Goal: Task Accomplishment & Management: Use online tool/utility

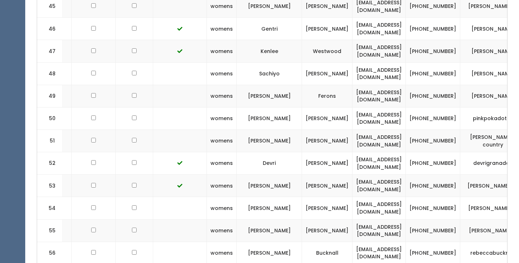
scroll to position [1341, 0]
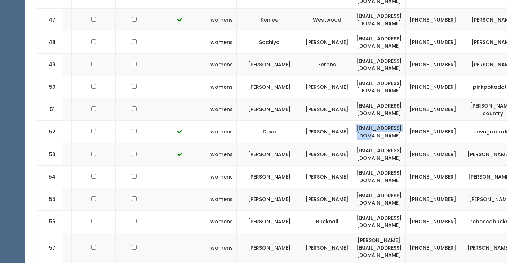
drag, startPoint x: 383, startPoint y: 79, endPoint x: 312, endPoint y: 72, distance: 71.7
click at [353, 121] on td "[EMAIL_ADDRESS][DOMAIN_NAME]" at bounding box center [379, 132] width 53 height 22
copy td "[EMAIL_ADDRESS][DOMAIN_NAME]"
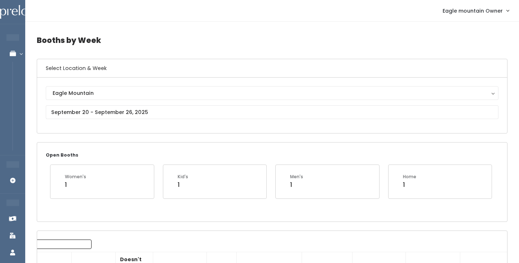
scroll to position [0, 0]
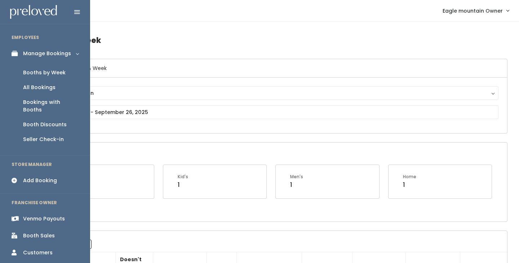
click at [15, 216] on icon at bounding box center [17, 219] width 10 height 6
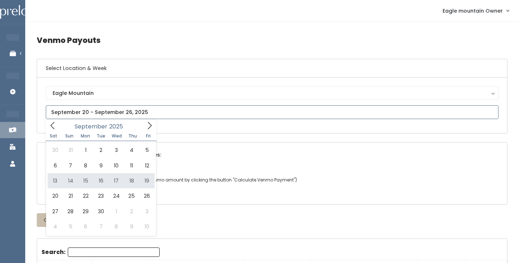
type input "September 13 to September 19"
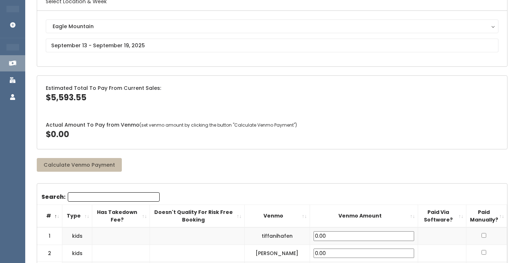
scroll to position [70, 0]
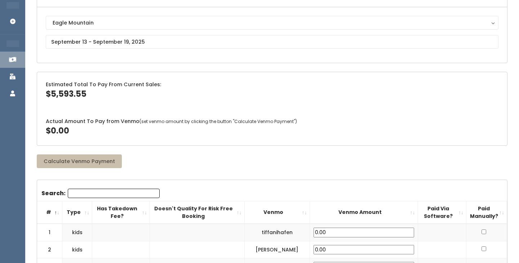
drag, startPoint x: 52, startPoint y: 92, endPoint x: 67, endPoint y: 136, distance: 46.4
click at [66, 136] on div "Estimated Total To Pay From Current Sales: $5,593.55 Actual Amount To Pay from …" at bounding box center [272, 109] width 471 height 74
click at [67, 136] on span "$0.00" at bounding box center [57, 130] width 23 height 11
click at [96, 124] on div "Actual Amount To Pay from Venmo (set venmo amount by clicking the button "Calcu…" at bounding box center [272, 127] width 470 height 36
drag, startPoint x: 91, startPoint y: 130, endPoint x: 45, endPoint y: 78, distance: 69.5
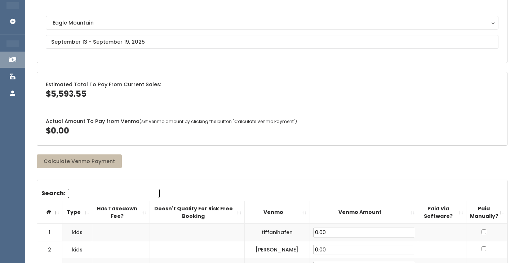
click at [45, 78] on div "Estimated Total To Pay From Current Sales: $5,593.55 Actual Amount To Pay from …" at bounding box center [272, 109] width 471 height 74
click at [56, 91] on span "$5,593.55" at bounding box center [66, 93] width 41 height 11
drag, startPoint x: 84, startPoint y: 134, endPoint x: 40, endPoint y: 83, distance: 67.5
click at [40, 83] on div "Estimated Total To Pay From Current Sales: $5,593.55 Actual Amount To Pay from …" at bounding box center [272, 109] width 471 height 74
click at [235, 116] on div "Actual Amount To Pay from Venmo (set venmo amount by clicking the button "Calcu…" at bounding box center [272, 127] width 470 height 36
